Goal: Information Seeking & Learning: Learn about a topic

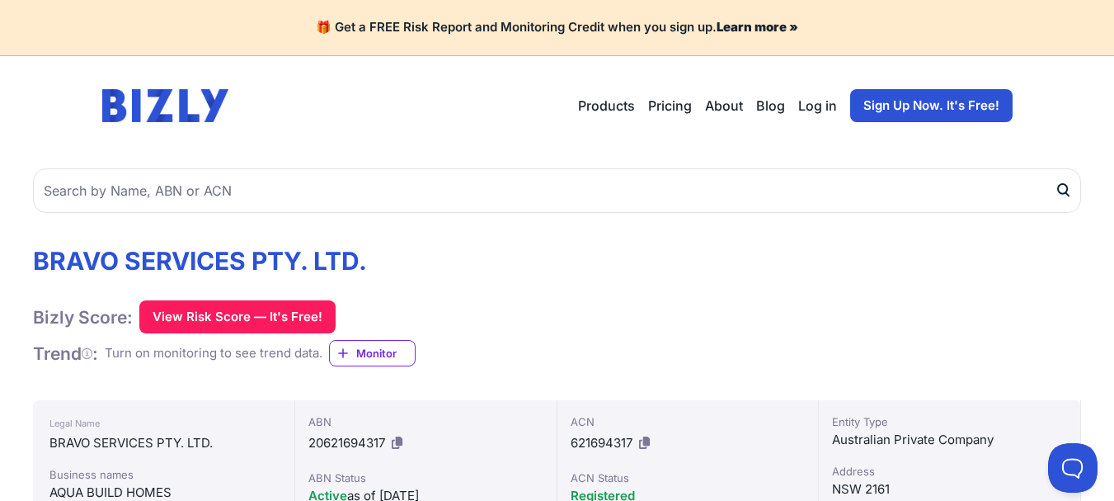
click at [920, 105] on link "Sign Up Now. It's Free!" at bounding box center [931, 105] width 162 height 33
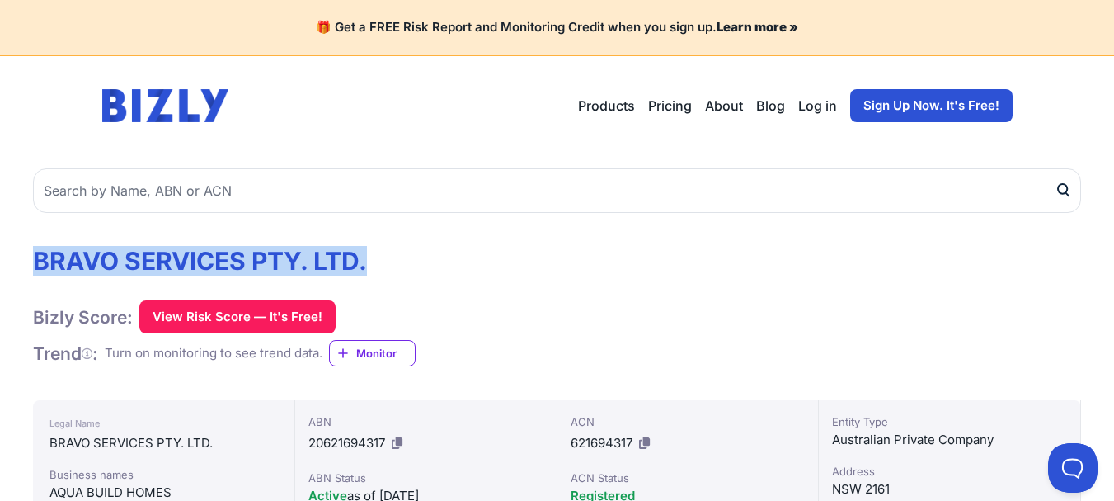
drag, startPoint x: 27, startPoint y: 258, endPoint x: 322, endPoint y: 390, distance: 322.6
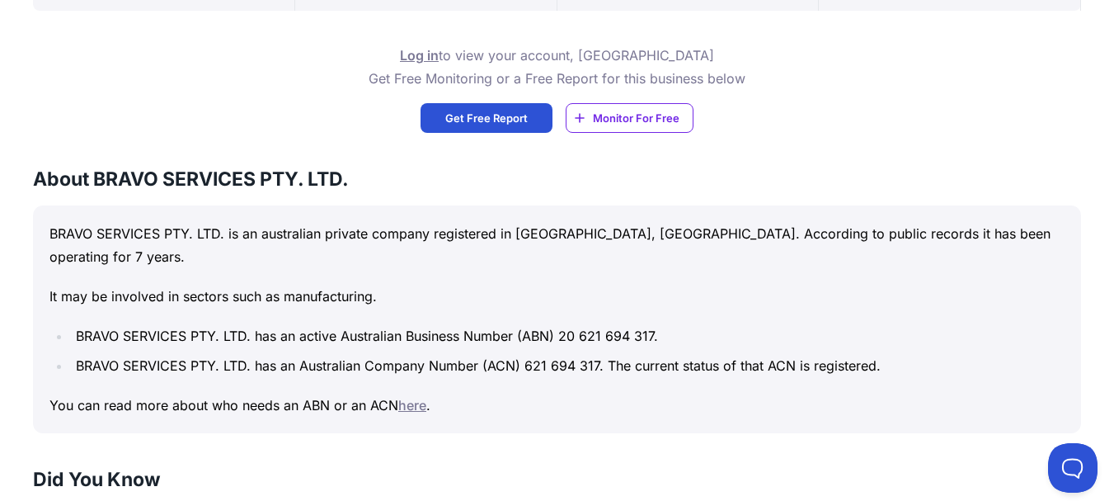
scroll to position [660, 0]
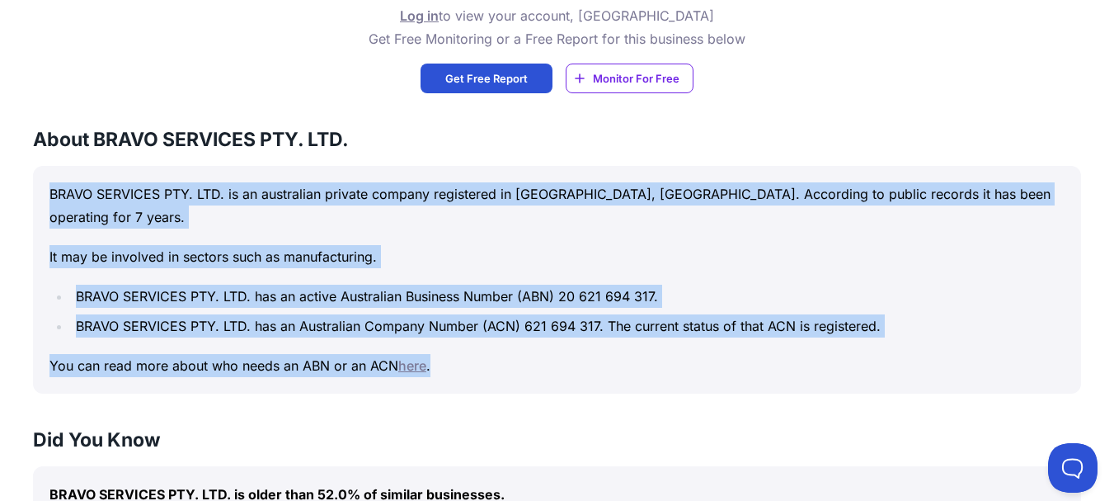
drag, startPoint x: 50, startPoint y: 186, endPoint x: 513, endPoint y: 333, distance: 485.6
click at [513, 333] on div "BRAVO SERVICES PTY. LTD. is an australian private company registered in [GEOGRA…" at bounding box center [557, 280] width 1048 height 228
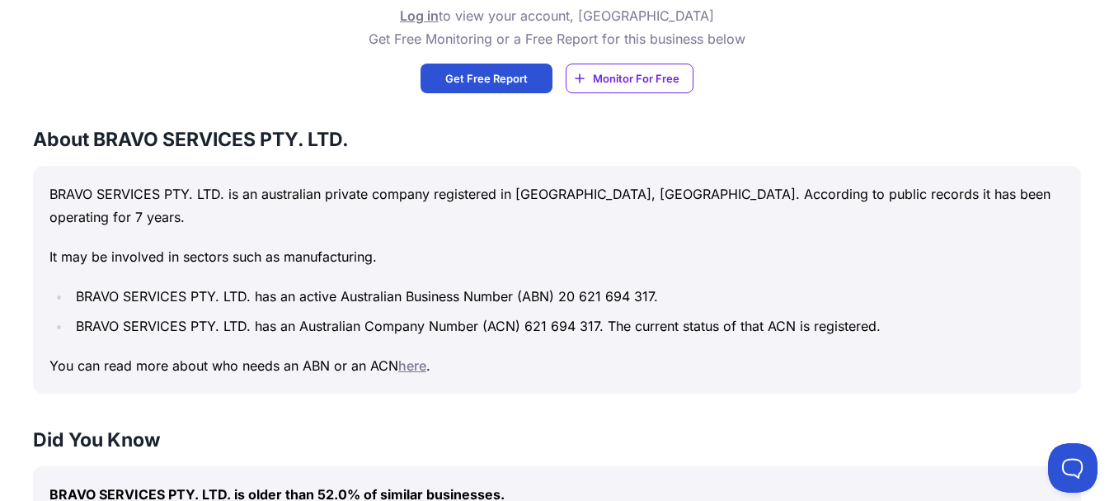
click at [125, 140] on h3 "About BRAVO SERVICES PTY. LTD." at bounding box center [557, 139] width 1048 height 26
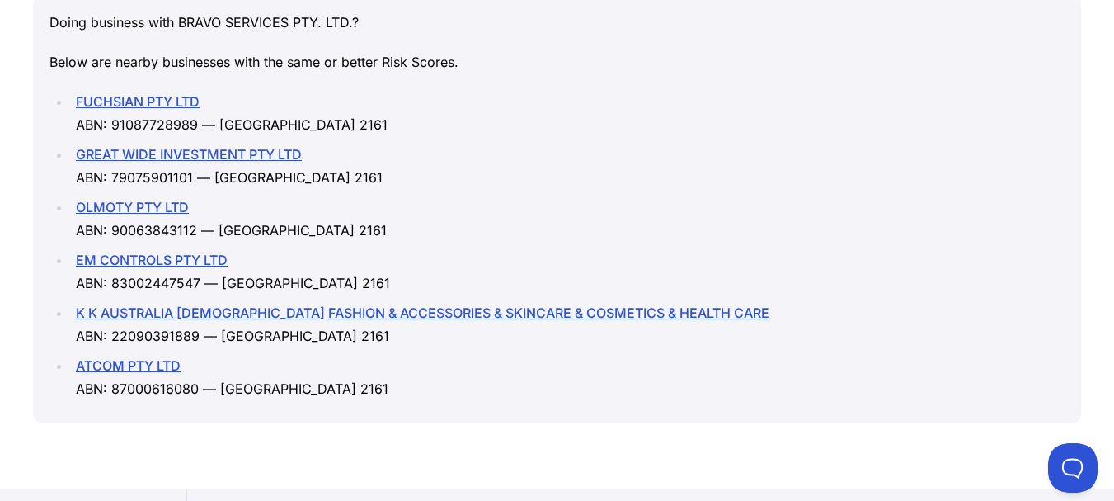
scroll to position [2339, 0]
